Goal: Ask a question: Seek information or help from site administrators or community

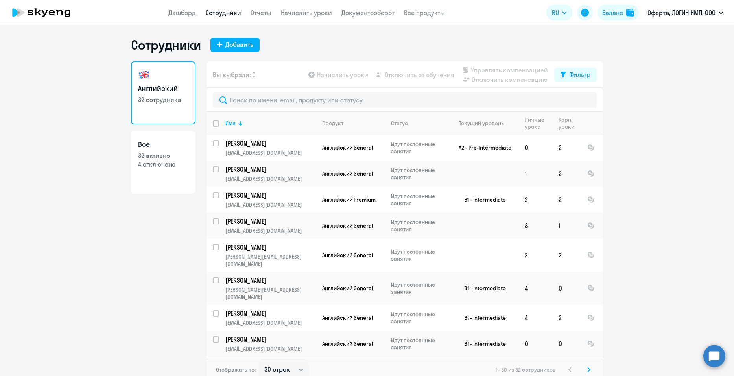
select select "30"
click at [179, 16] on link "Дашборд" at bounding box center [182, 13] width 28 height 8
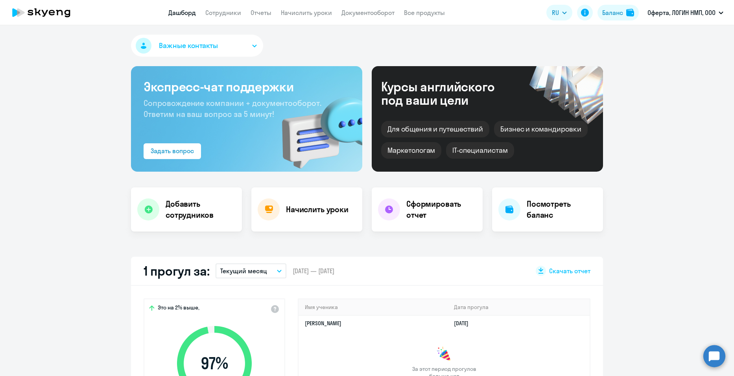
select select "30"
click at [695, 13] on p "Оферта, ЛОГИН НМП, ООО" at bounding box center [682, 12] width 68 height 9
click at [613, 13] on div "Баланс" at bounding box center [612, 12] width 21 height 9
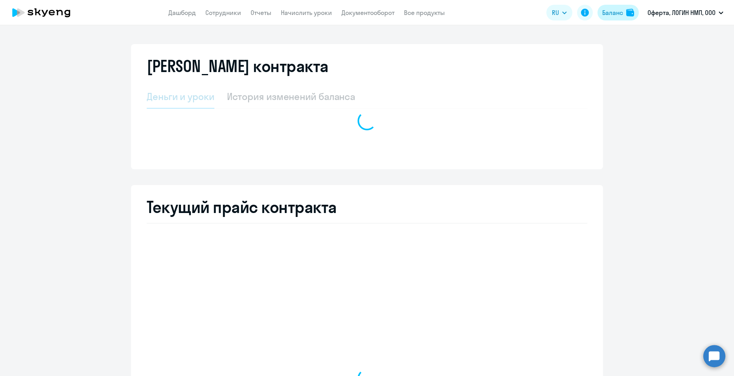
select select "english_adult_not_native_speaker"
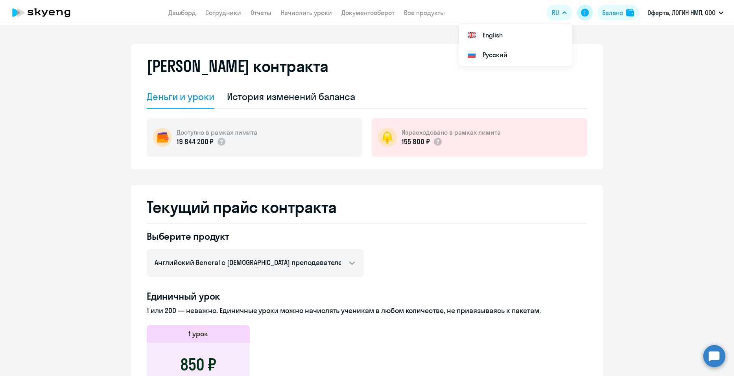
click at [584, 14] on icon at bounding box center [584, 12] width 9 height 9
click at [178, 16] on link "Дашборд" at bounding box center [182, 13] width 28 height 8
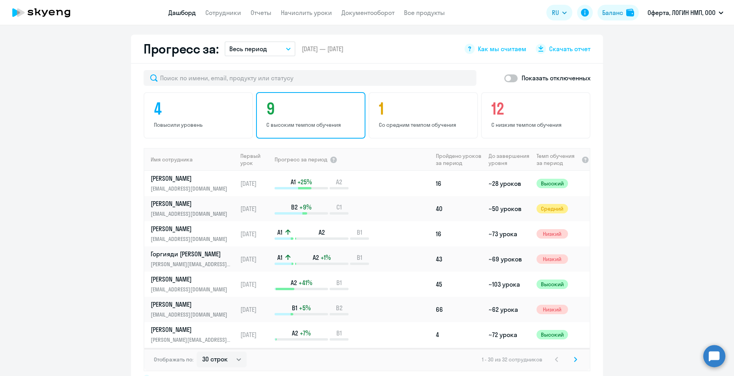
scroll to position [512, 0]
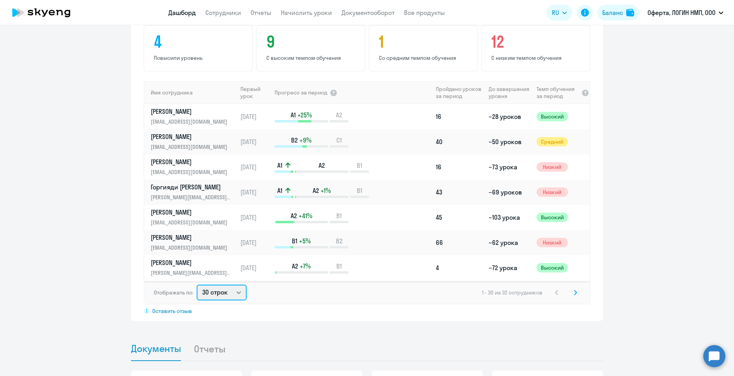
click at [240, 290] on select "30 строк 50 строк 100 строк" at bounding box center [222, 293] width 50 height 16
select select "50"
click at [197, 285] on select "30 строк 50 строк 100 строк" at bounding box center [222, 293] width 50 height 16
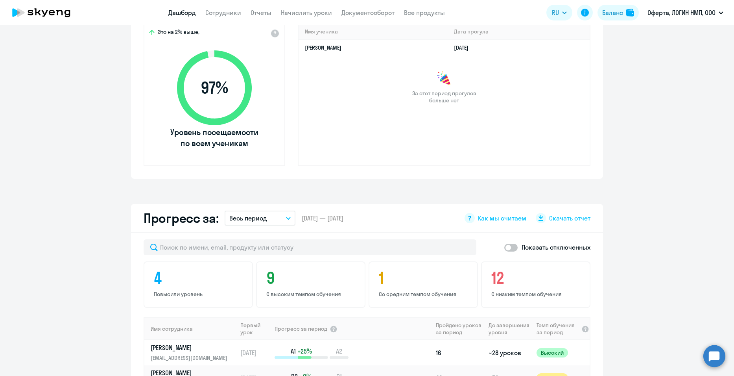
scroll to position [79, 0]
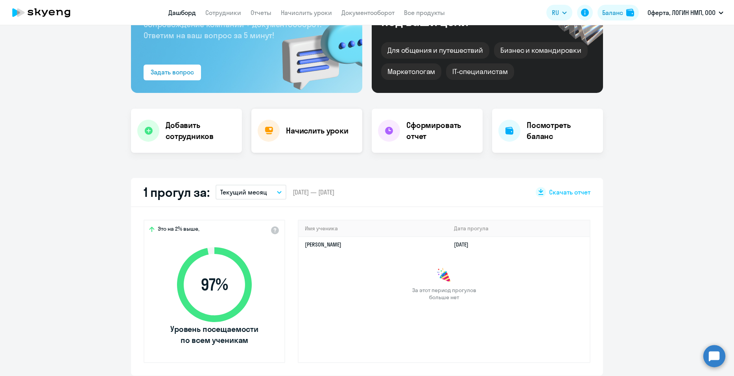
click at [291, 134] on h4 "Начислить уроки" at bounding box center [317, 130] width 63 height 11
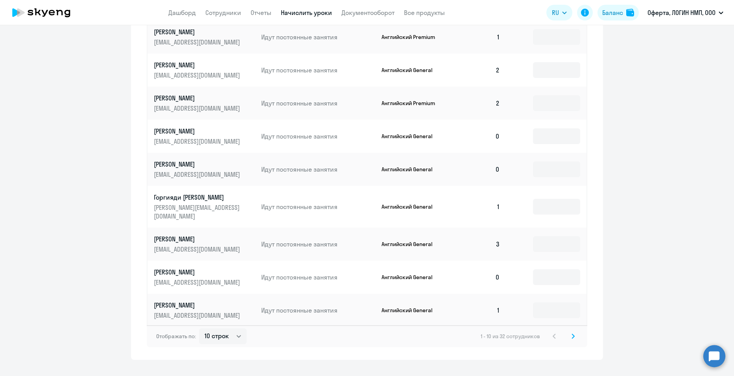
scroll to position [436, 0]
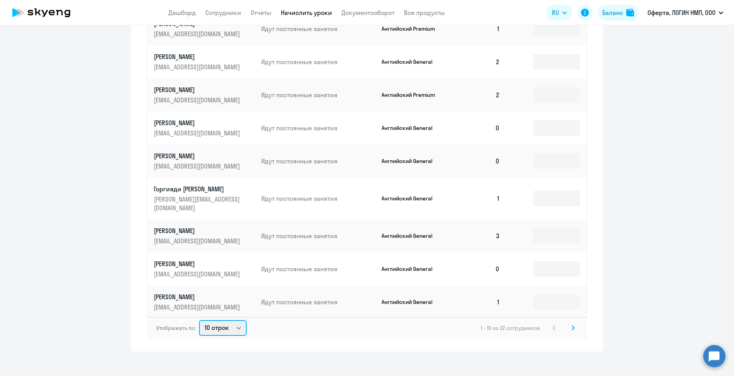
click at [233, 320] on select "10 строк 30 строк 50 строк" at bounding box center [223, 328] width 48 height 16
select select "30"
click at [199, 320] on select "10 строк 30 строк 50 строк" at bounding box center [223, 328] width 48 height 16
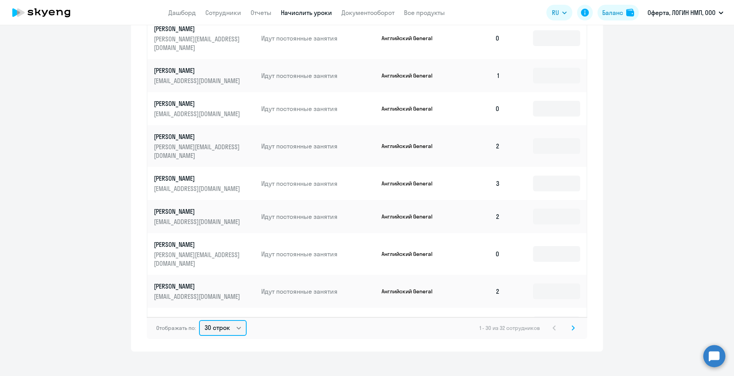
scroll to position [315, 0]
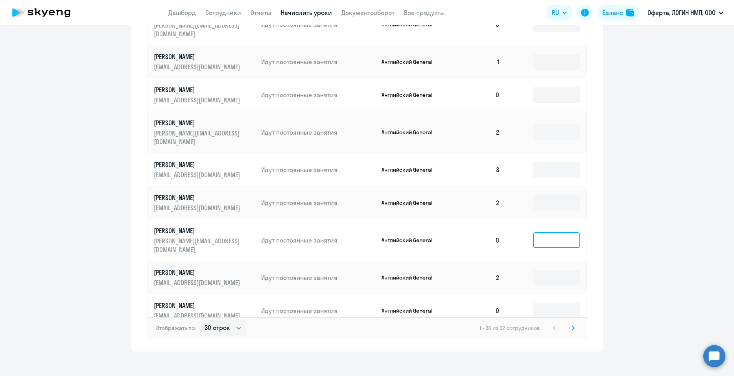
click at [551, 232] on input at bounding box center [556, 240] width 47 height 16
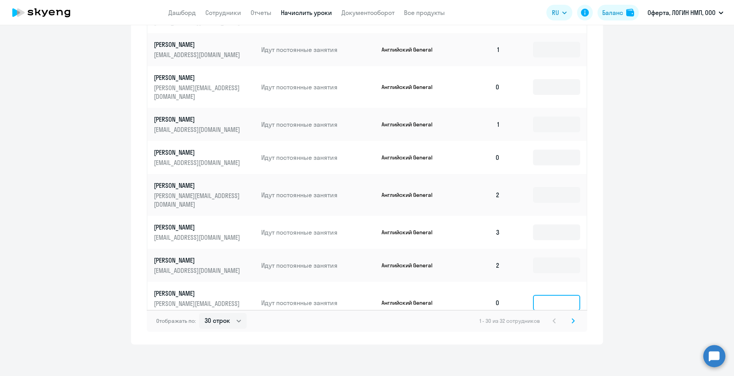
scroll to position [275, 0]
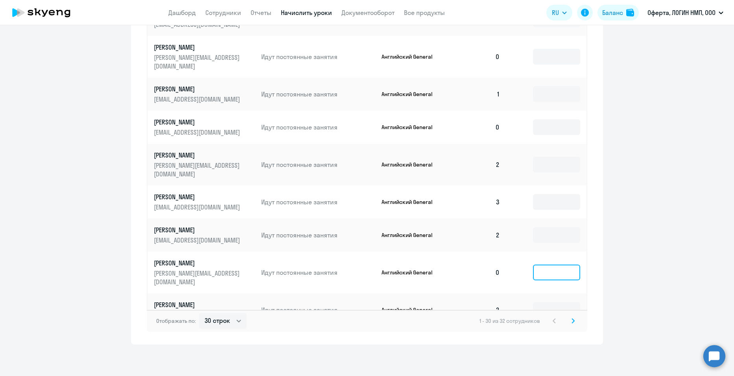
click at [550, 264] on input at bounding box center [556, 272] width 47 height 16
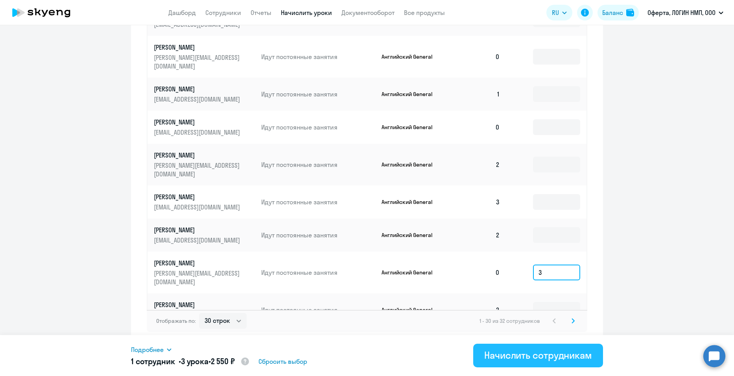
type input "3"
click at [553, 353] on div "Начислить сотрудникам" at bounding box center [538, 355] width 108 height 13
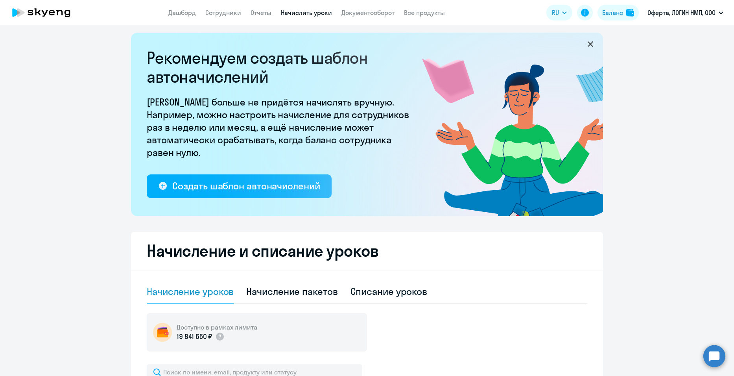
scroll to position [0, 0]
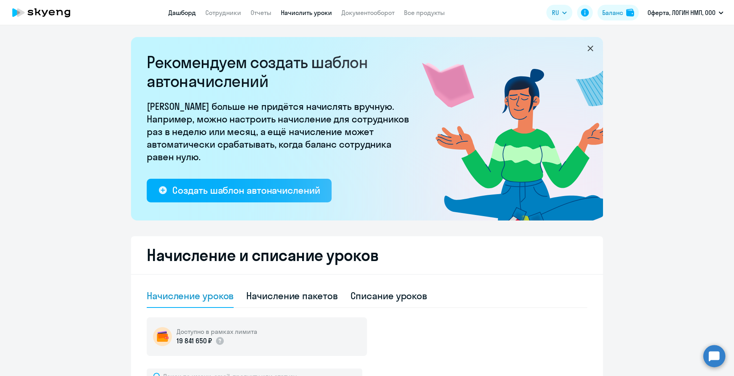
click at [180, 10] on link "Дашборд" at bounding box center [182, 13] width 28 height 8
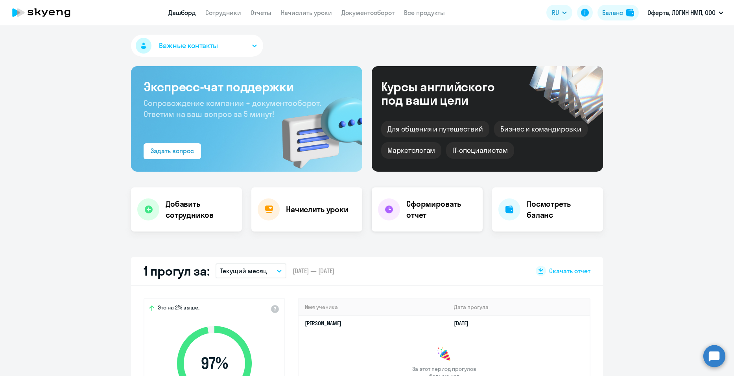
select select "30"
click at [252, 45] on icon "button" at bounding box center [254, 45] width 5 height 3
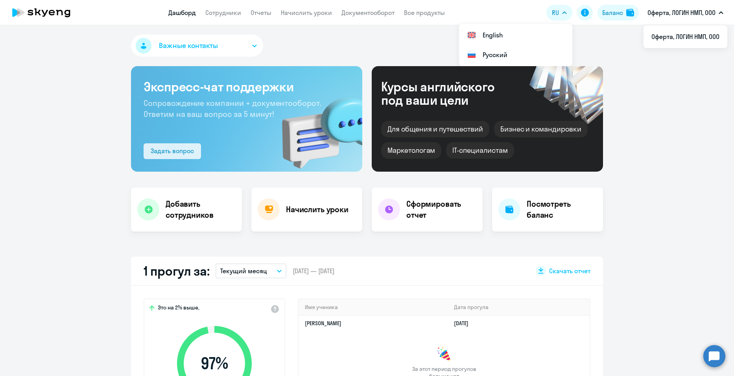
drag, startPoint x: 184, startPoint y: 150, endPoint x: 159, endPoint y: 146, distance: 25.5
click at [158, 146] on button "Задать вопрос" at bounding box center [172, 151] width 57 height 16
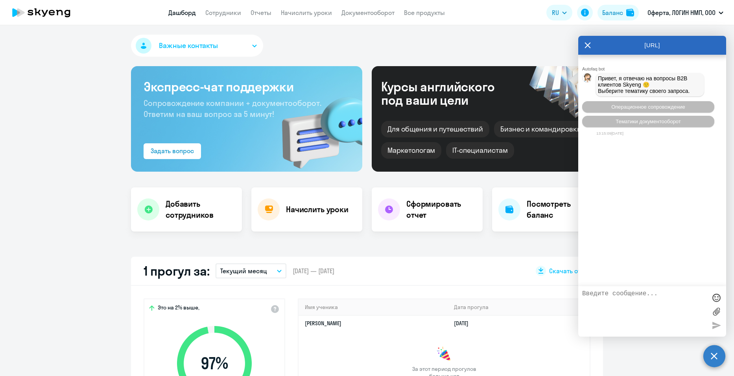
click at [613, 294] on textarea at bounding box center [644, 311] width 124 height 42
type textarea "куда исчез мой личный кабинет"
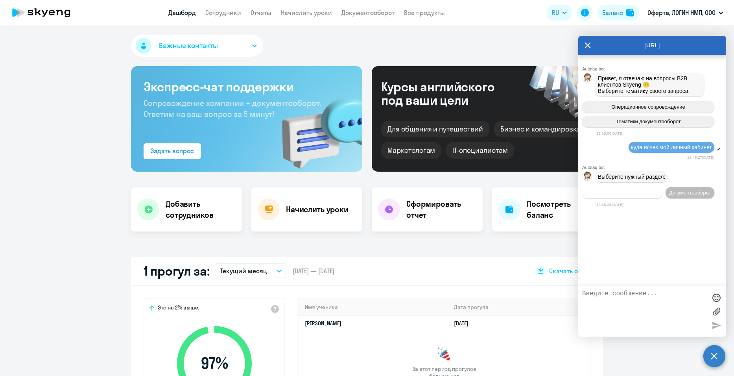
click at [647, 196] on span "Операционное сопровождение" at bounding box center [623, 193] width 74 height 6
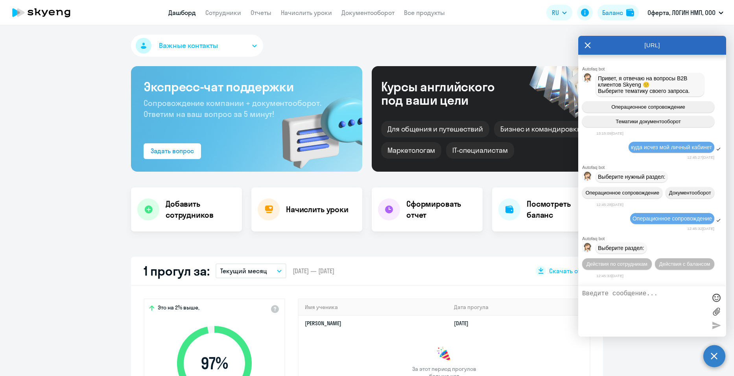
click at [54, 14] on icon at bounding box center [52, 13] width 6 height 6
click at [586, 43] on icon at bounding box center [588, 45] width 6 height 6
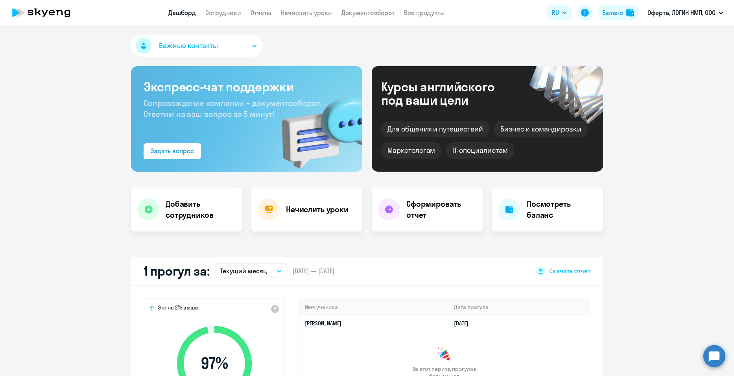
click at [708, 354] on circle at bounding box center [715, 356] width 22 height 22
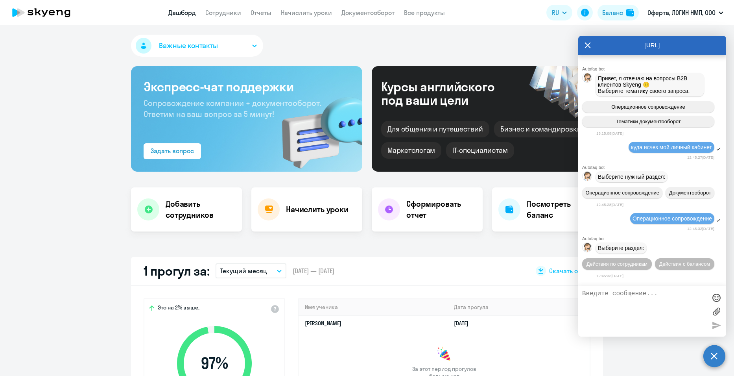
scroll to position [105, 0]
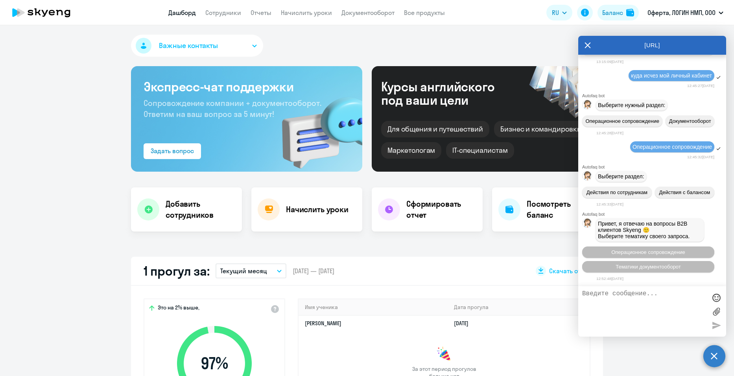
click at [616, 289] on div at bounding box center [652, 311] width 148 height 50
click at [616, 297] on textarea at bounding box center [644, 311] width 124 height 42
type textarea "е"
type textarea "исчез личный кабинет"
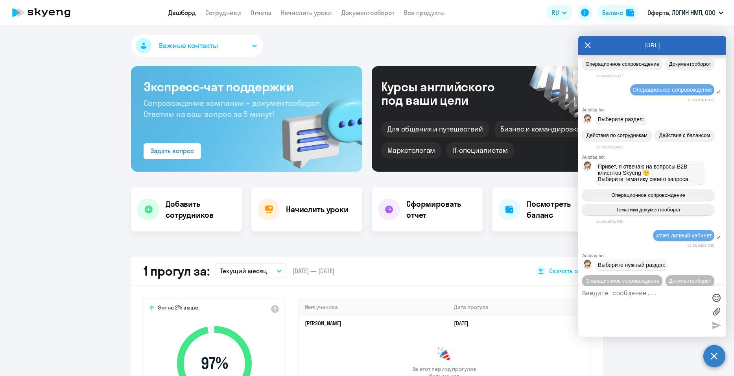
scroll to position [191, 0]
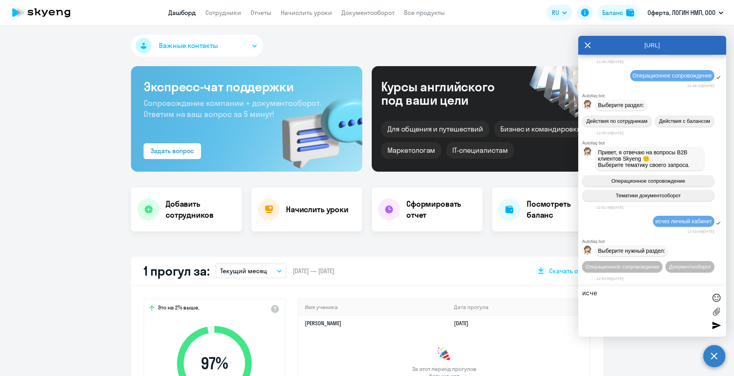
type textarea "исчез"
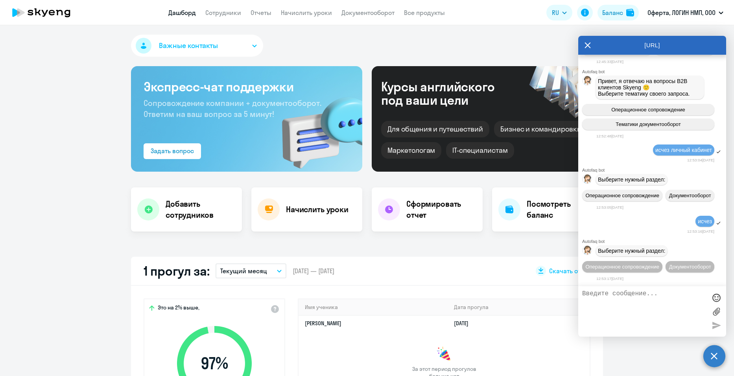
scroll to position [277, 0]
click at [654, 261] on button "Операционное сопровождение" at bounding box center [622, 266] width 80 height 11
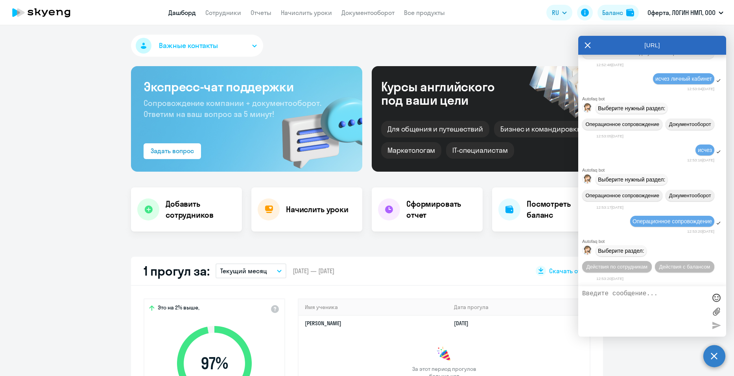
scroll to position [363, 0]
click at [648, 264] on span "Действия по сотрудникам" at bounding box center [617, 267] width 61 height 6
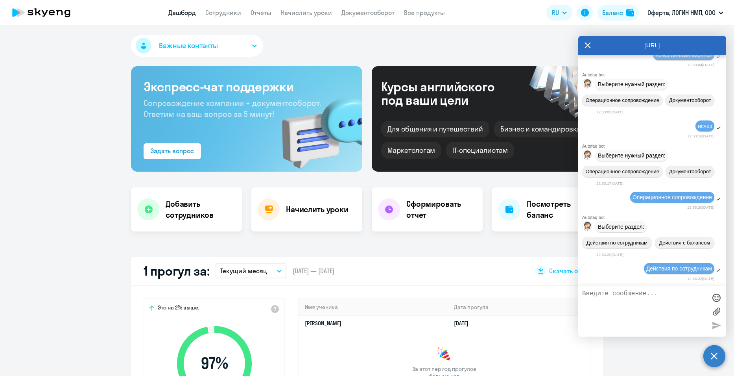
scroll to position [480, 0]
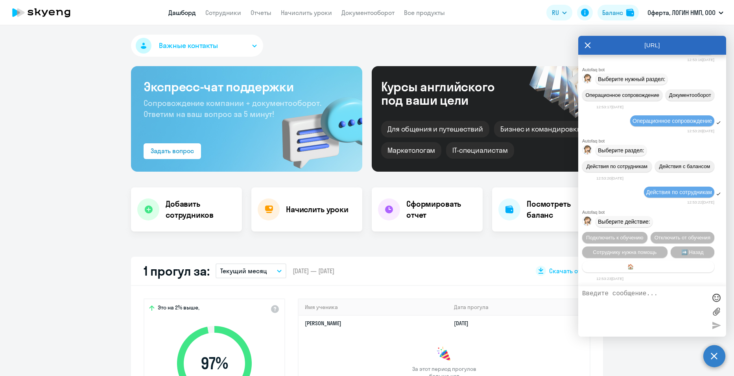
click at [638, 268] on span "🏠 Главное меню" at bounding box center [649, 267] width 42 height 6
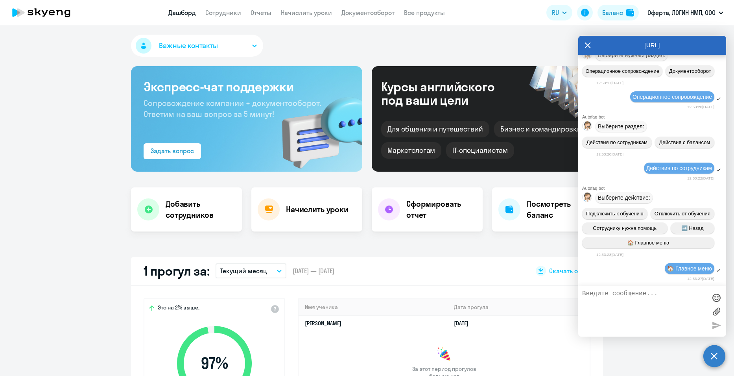
scroll to position [567, 0]
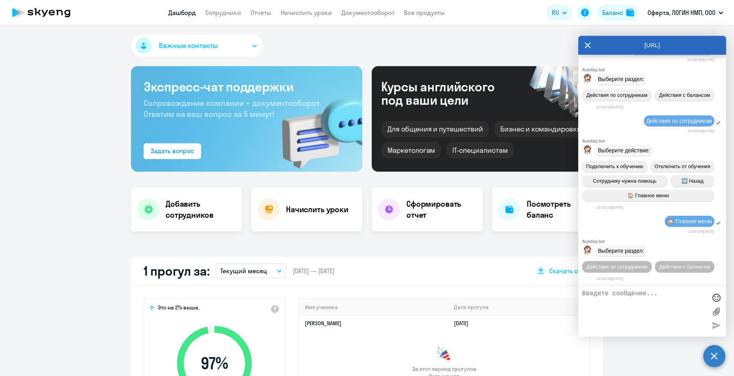
click at [638, 298] on textarea at bounding box center [644, 311] width 124 height 42
click at [425, 250] on div "Важные контакты [PERSON_NAME] Поможем с вопросами сотрудничества и ценообразова…" at bounding box center [367, 200] width 734 height 351
click at [616, 294] on textarea at bounding box center [644, 311] width 124 height 42
type textarea "где ЛК"
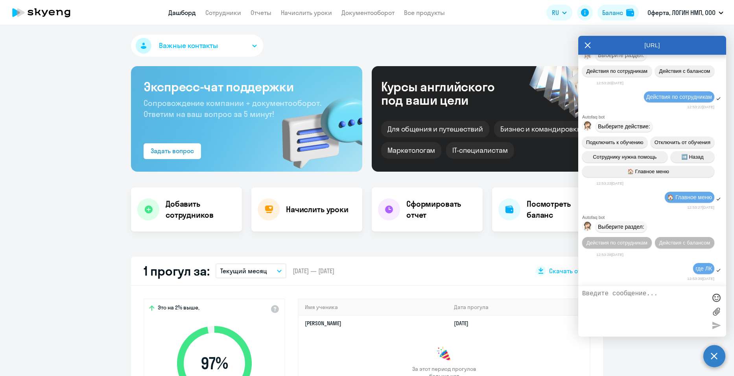
scroll to position [591, 0]
click at [253, 46] on icon "button" at bounding box center [255, 46] width 4 height 2
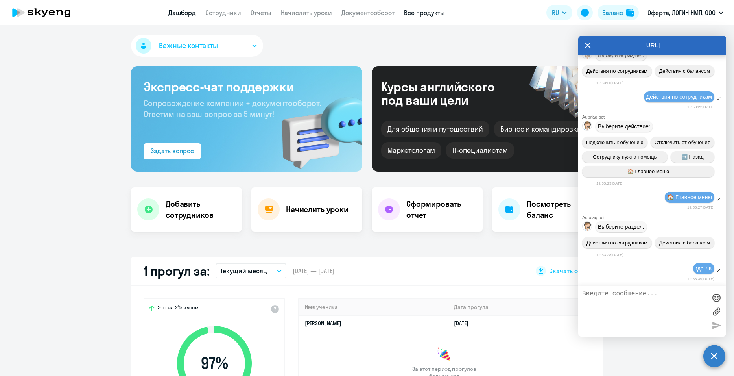
click at [418, 13] on link "Все продукты" at bounding box center [424, 13] width 41 height 8
